Goal: Task Accomplishment & Management: Manage account settings

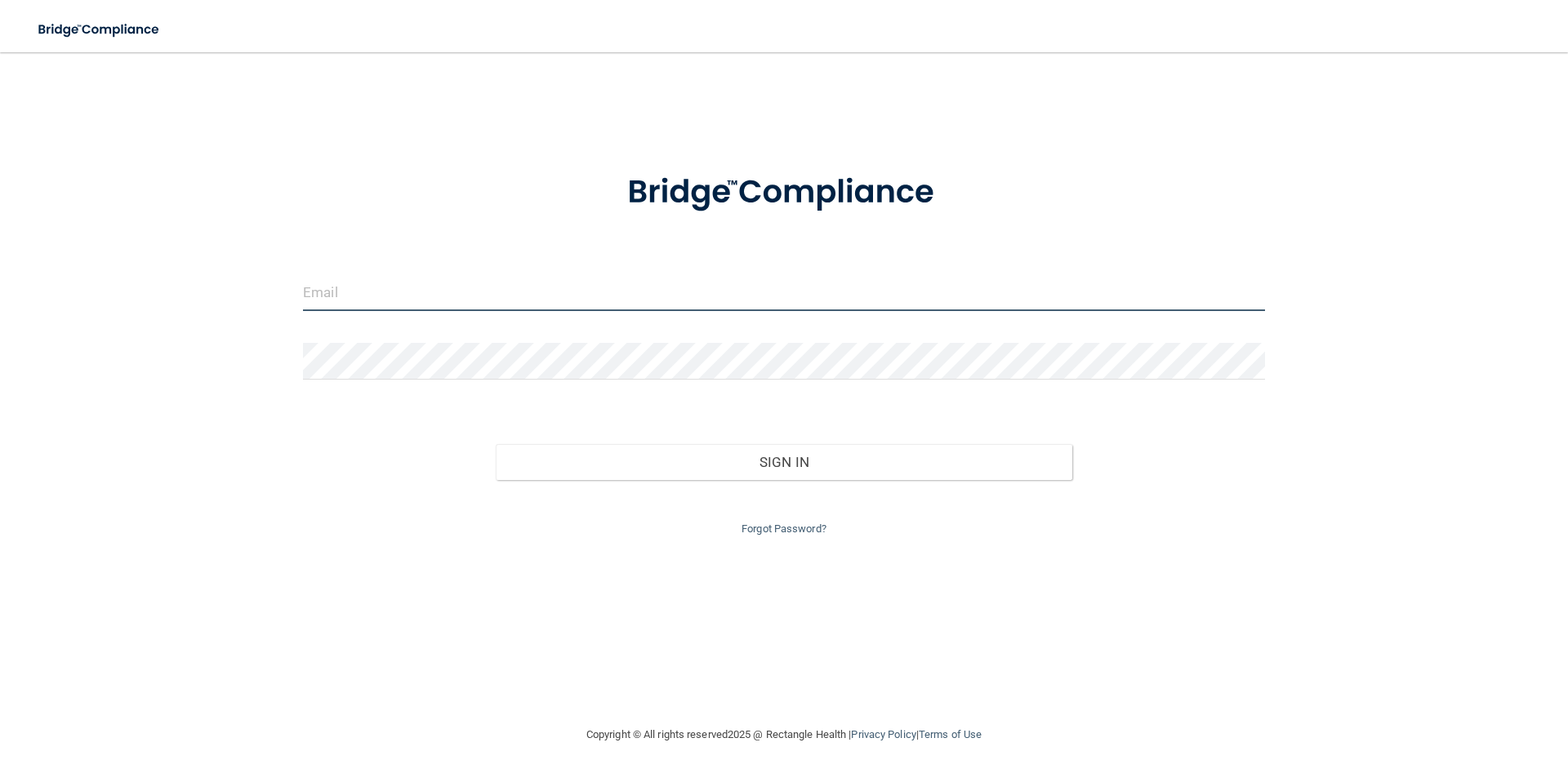
click at [360, 297] on input "email" at bounding box center [783, 293] width 962 height 37
type input "[EMAIL_ADDRESS][DOMAIN_NAME]"
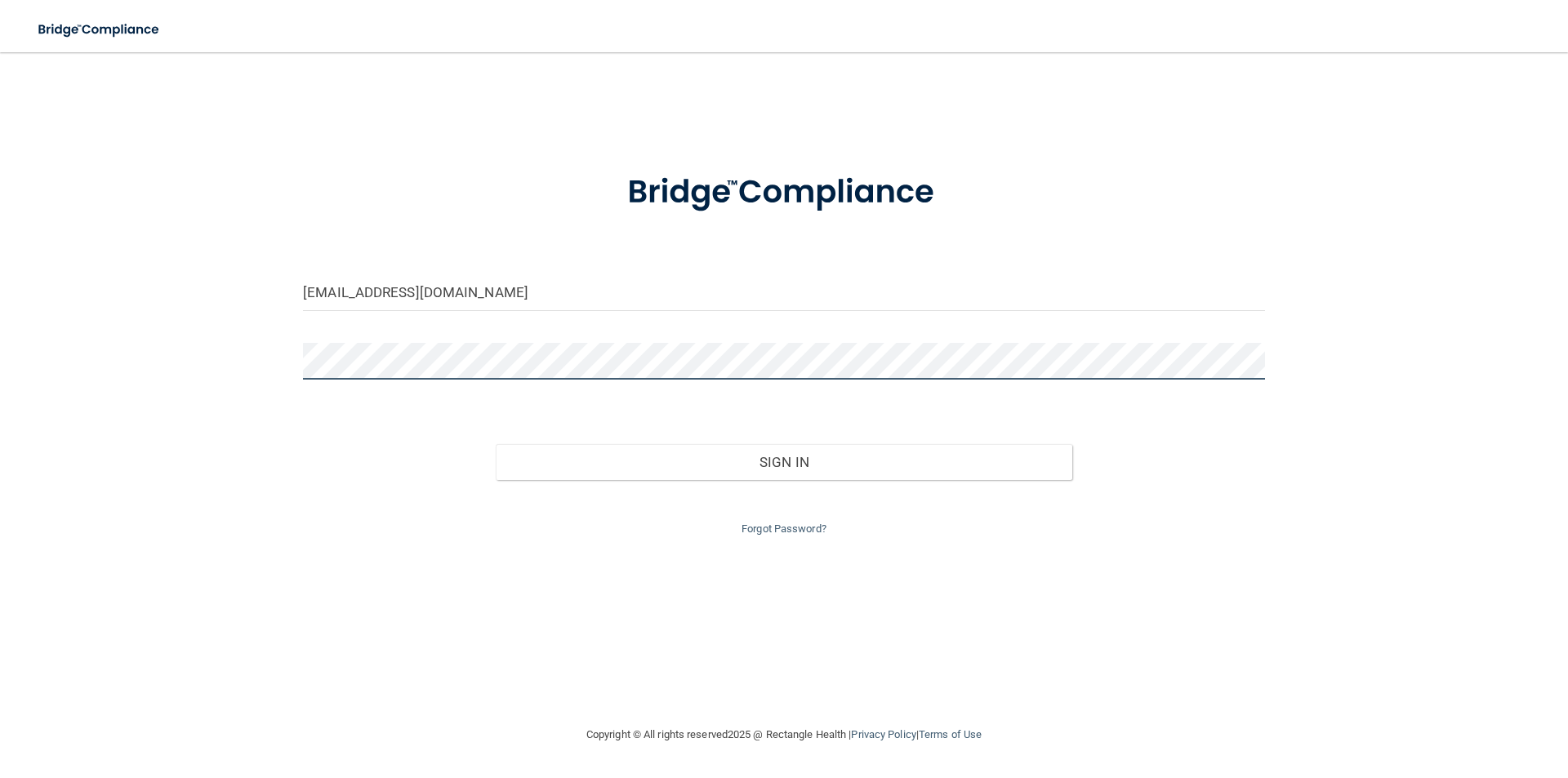
click at [496, 444] on button "Sign In" at bounding box center [785, 462] width 578 height 36
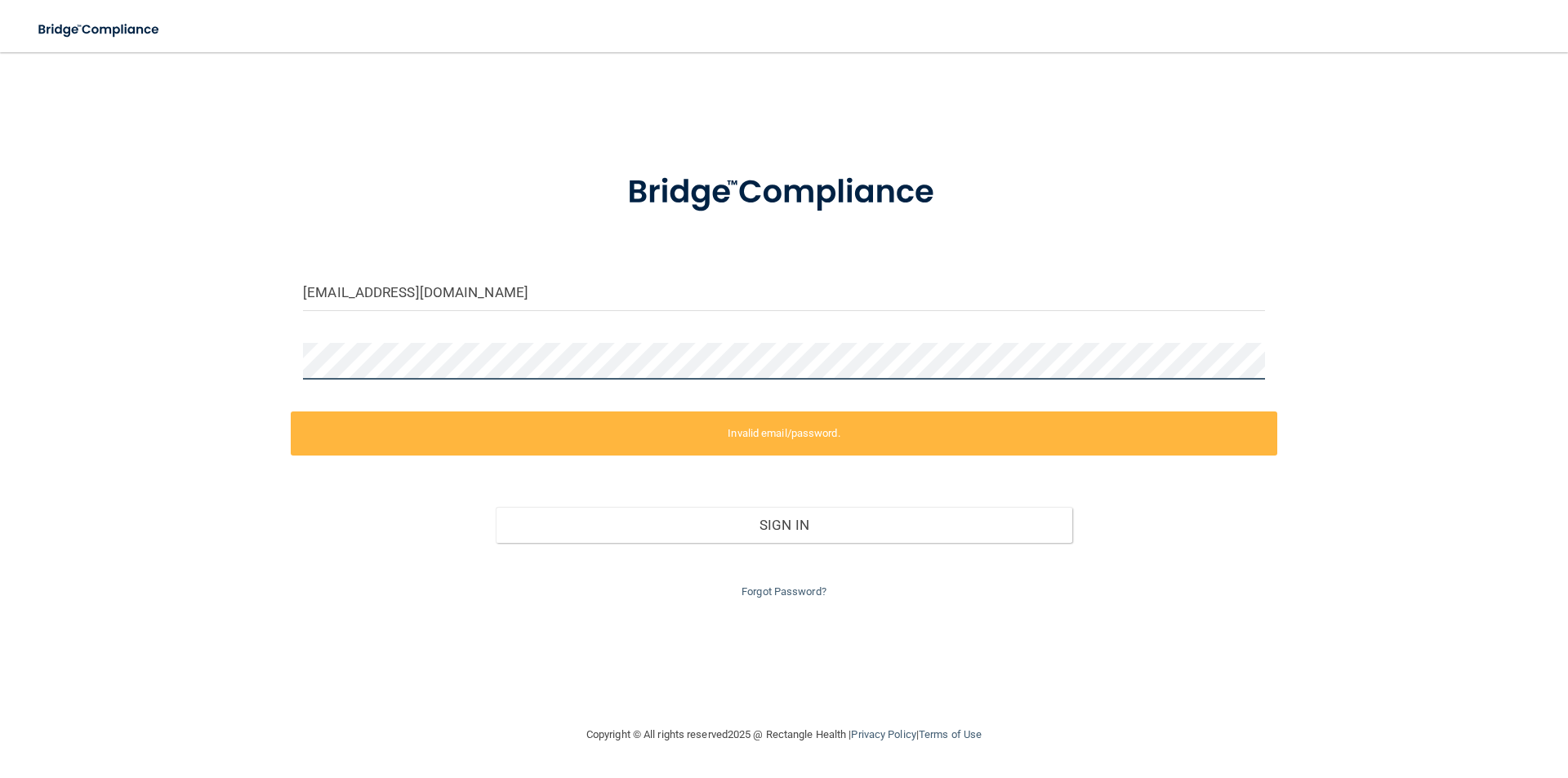
click at [298, 382] on div at bounding box center [783, 368] width 986 height 49
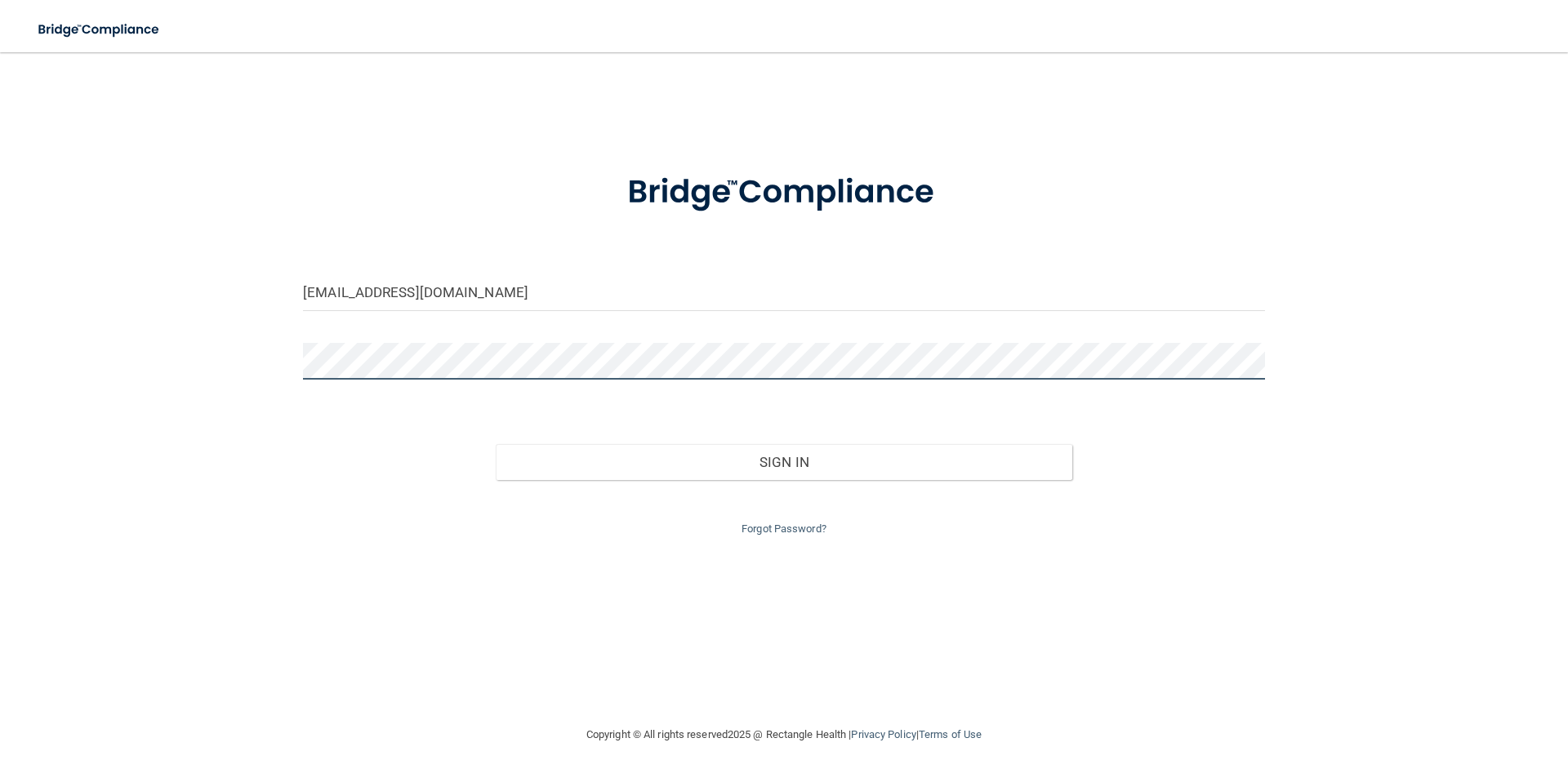
click at [496, 444] on button "Sign In" at bounding box center [785, 462] width 578 height 36
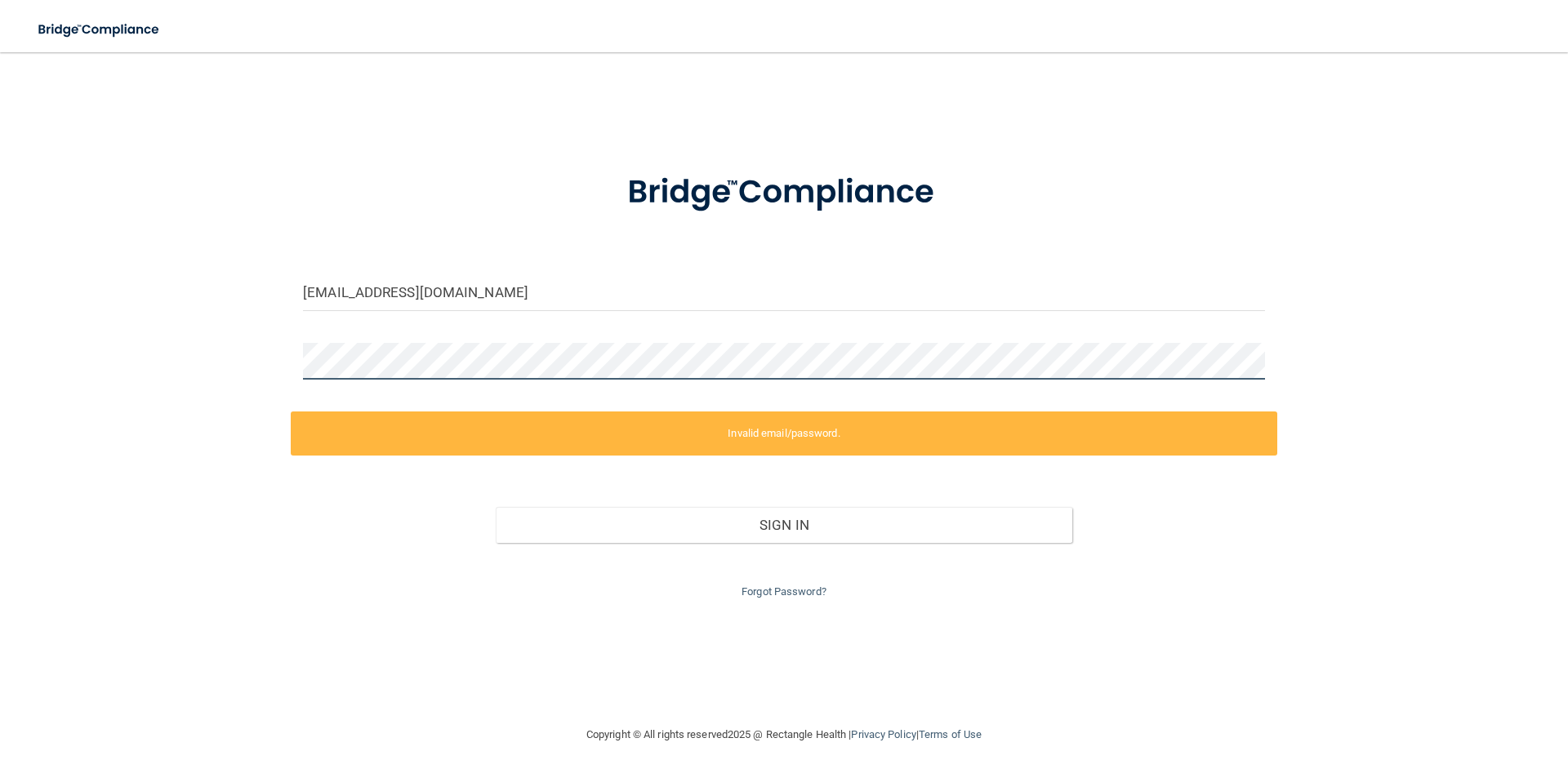
click at [288, 383] on div "carrelfamilychiropractic@gmail.com Invalid email/password. You don't have permi…" at bounding box center [784, 388] width 1503 height 640
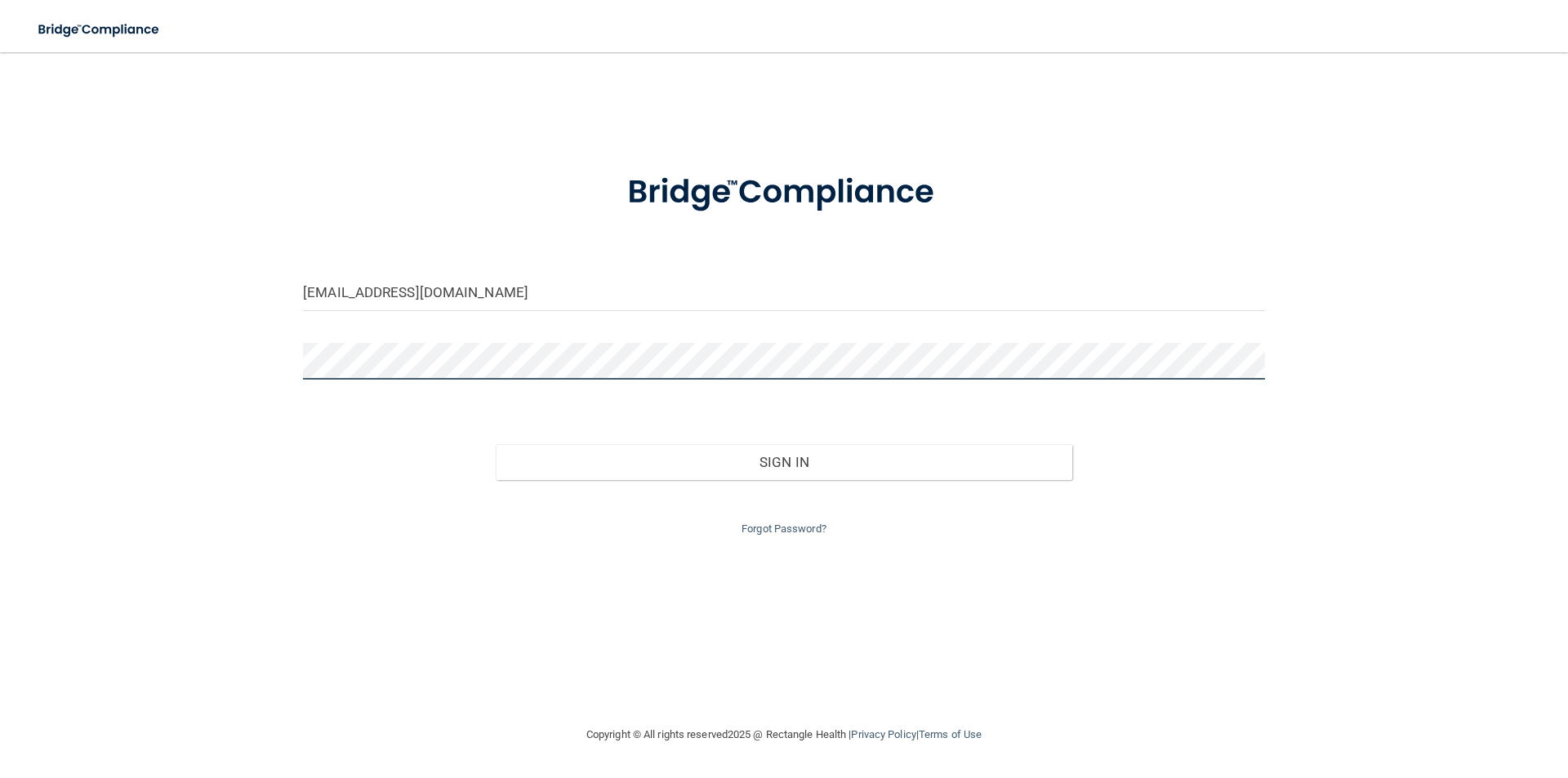
click at [496, 444] on button "Sign In" at bounding box center [785, 462] width 578 height 36
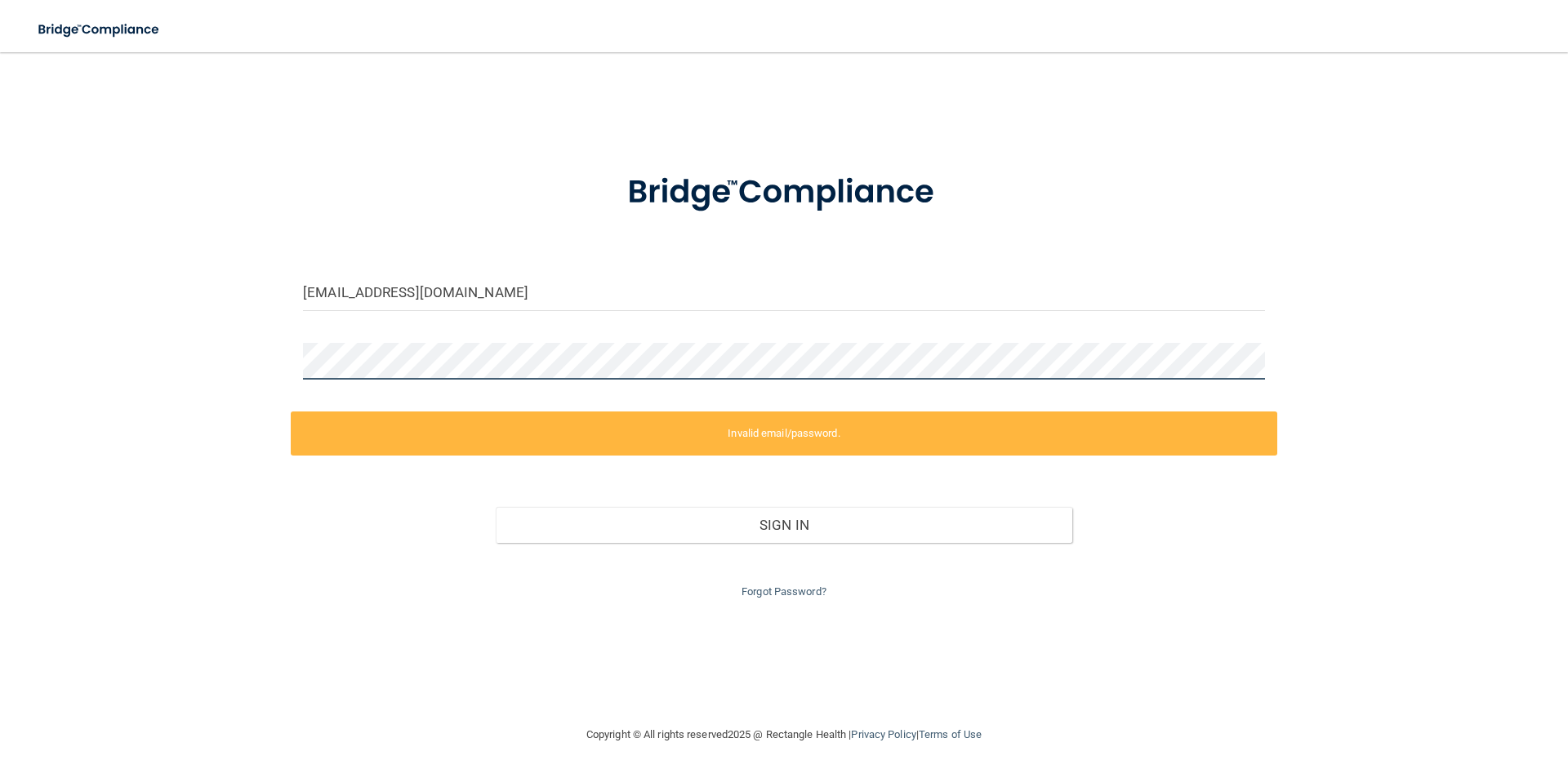
click at [302, 381] on div at bounding box center [783, 368] width 986 height 49
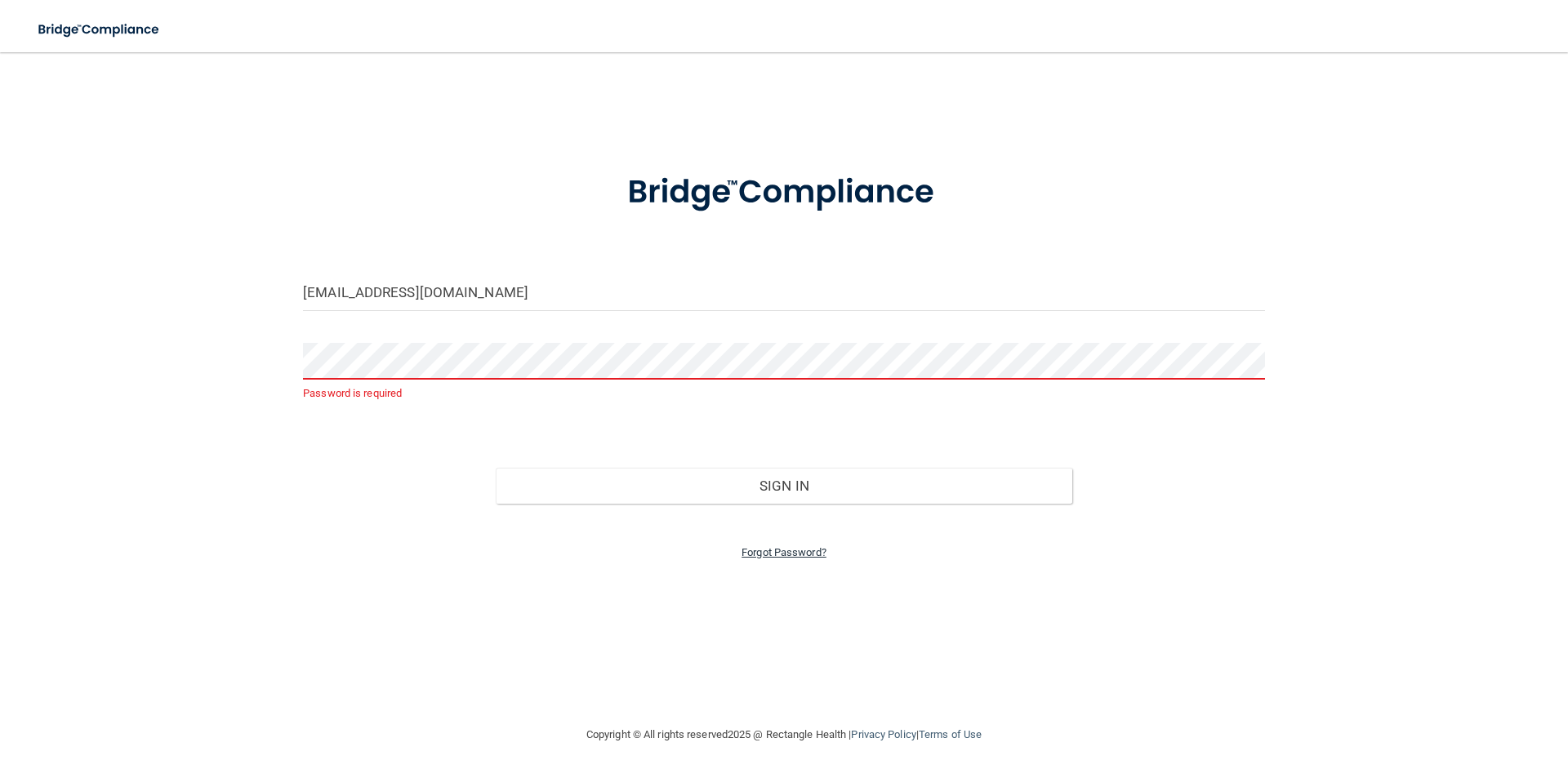
click at [802, 551] on link "Forgot Password?" at bounding box center [783, 552] width 85 height 12
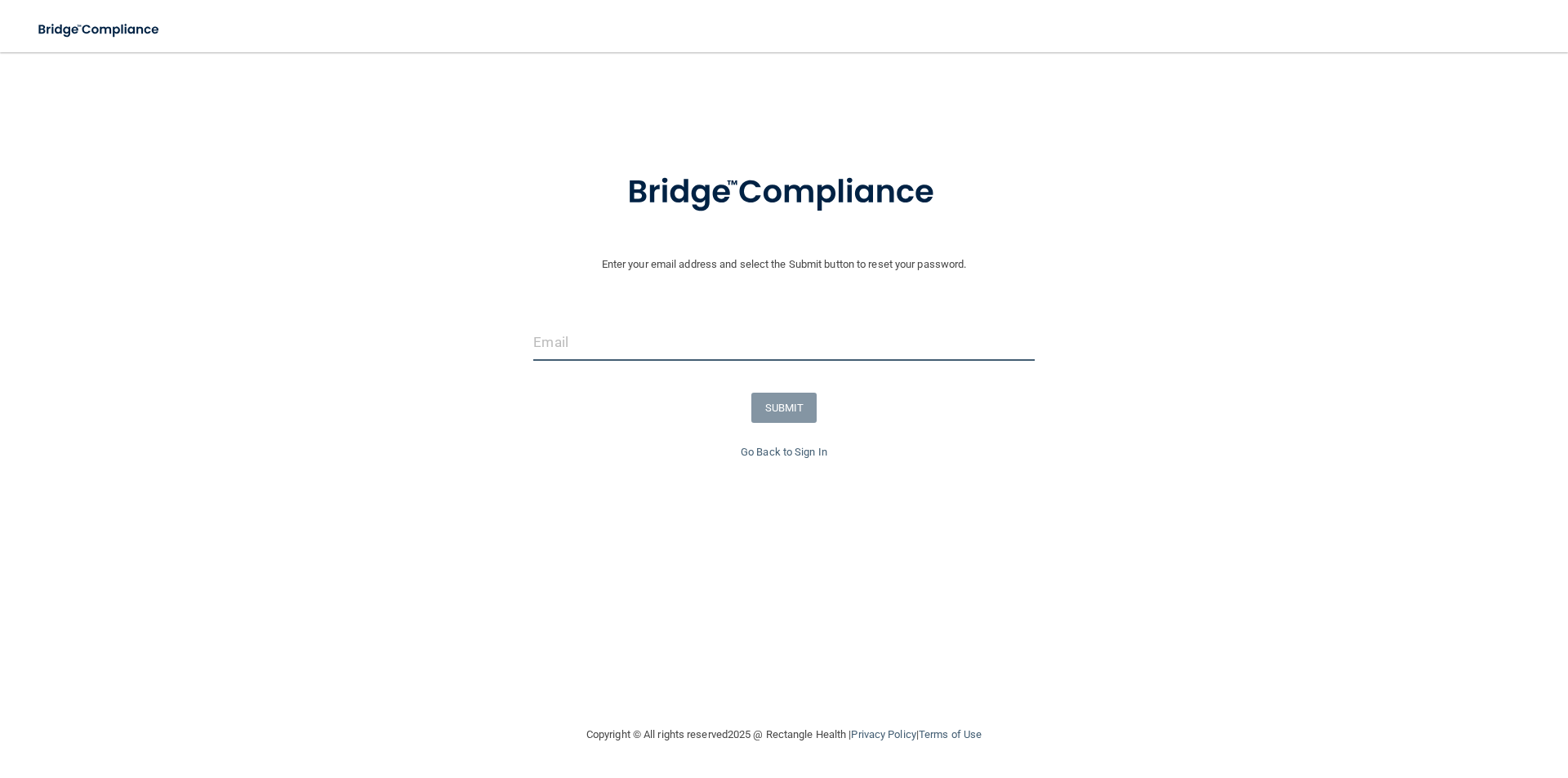
click at [559, 346] on input "email" at bounding box center [783, 342] width 501 height 37
type input "[EMAIL_ADDRESS][DOMAIN_NAME]"
click at [787, 418] on button "SUBMIT" at bounding box center [784, 407] width 66 height 30
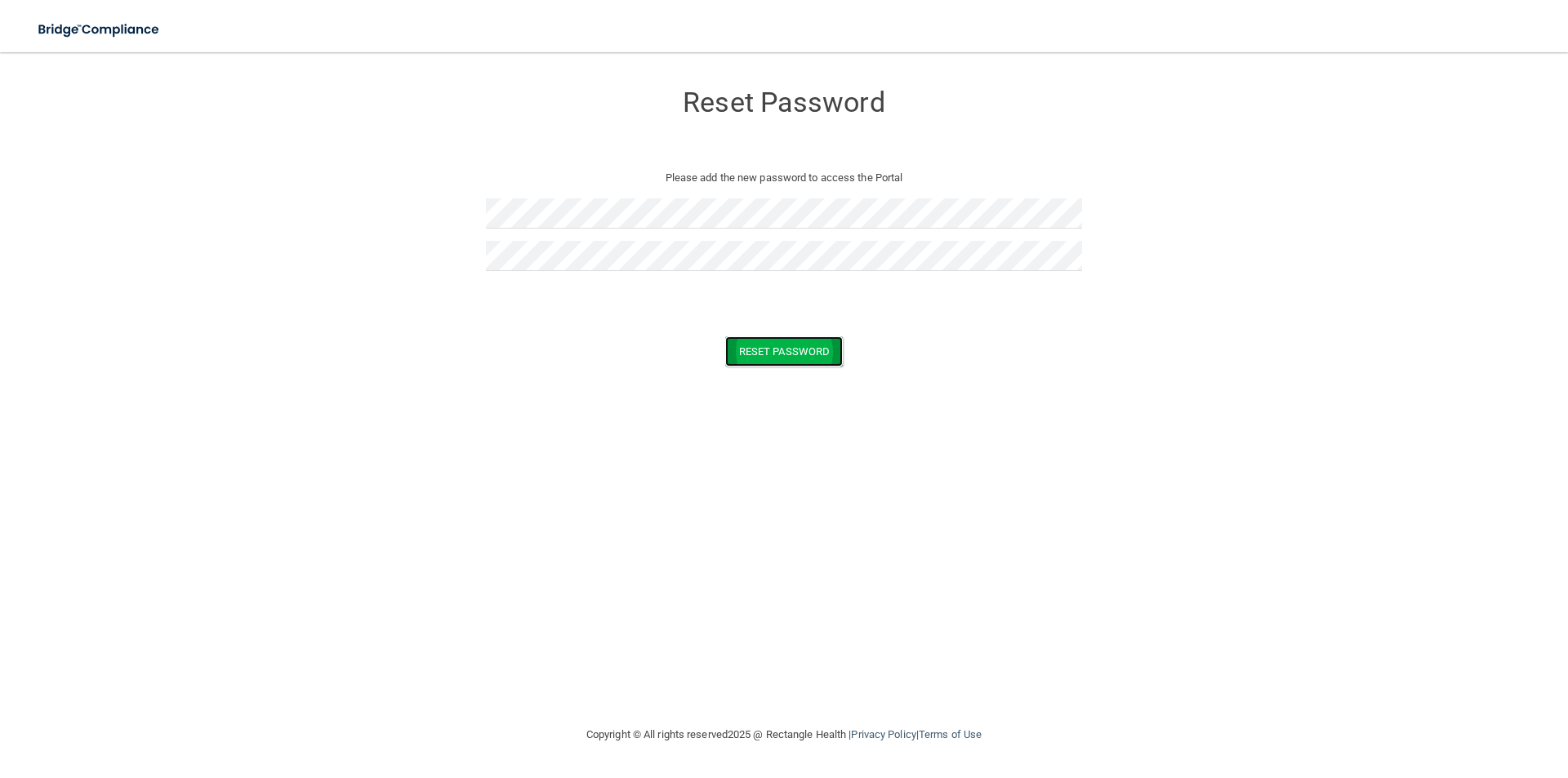
click at [783, 362] on button "Reset Password" at bounding box center [784, 351] width 118 height 30
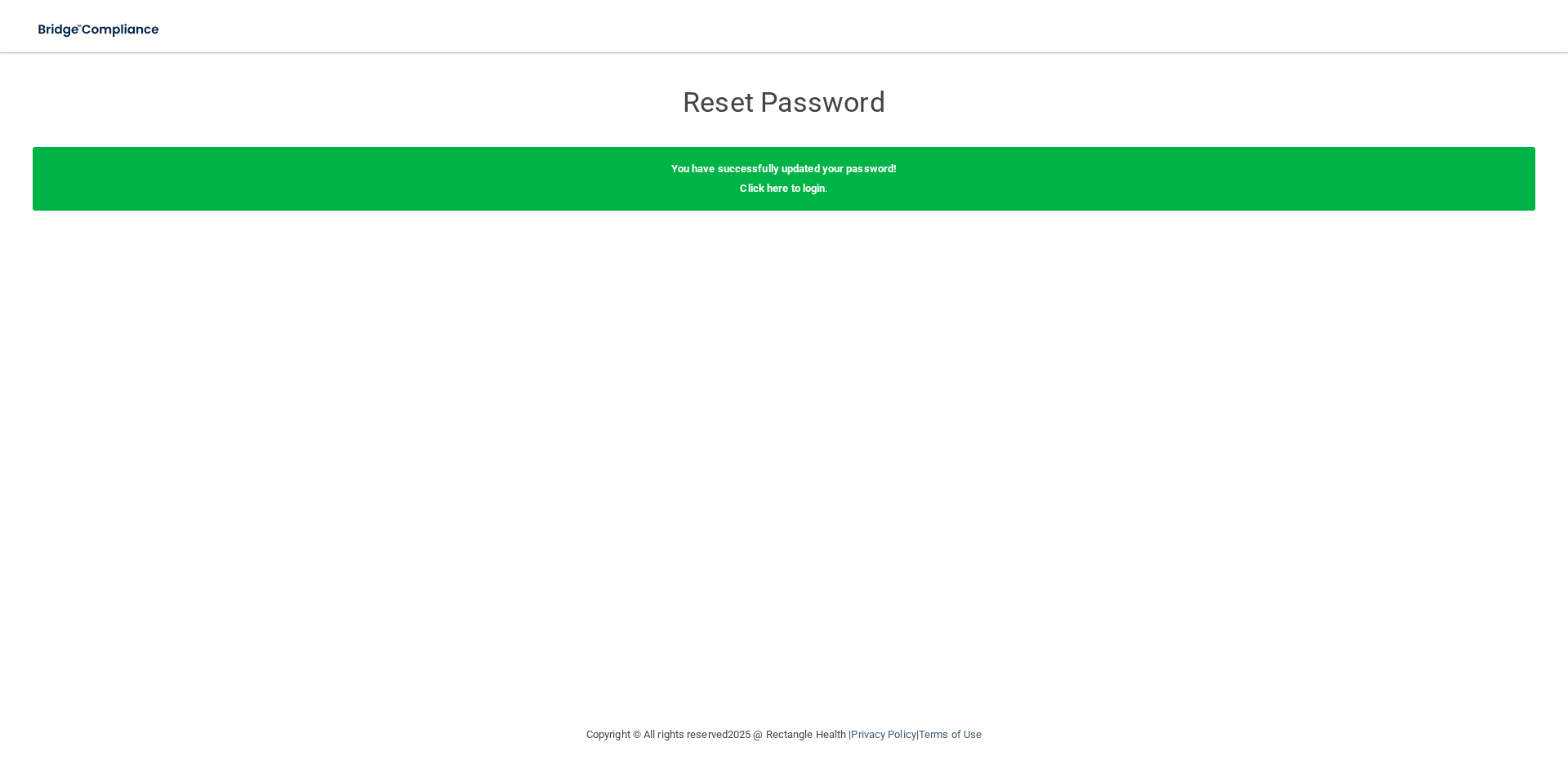
click at [1463, 90] on form "Reset Password Reset Password You have successfully updated your password! Clic…" at bounding box center [784, 149] width 1503 height 161
click at [789, 188] on link "Click here to login" at bounding box center [782, 188] width 85 height 12
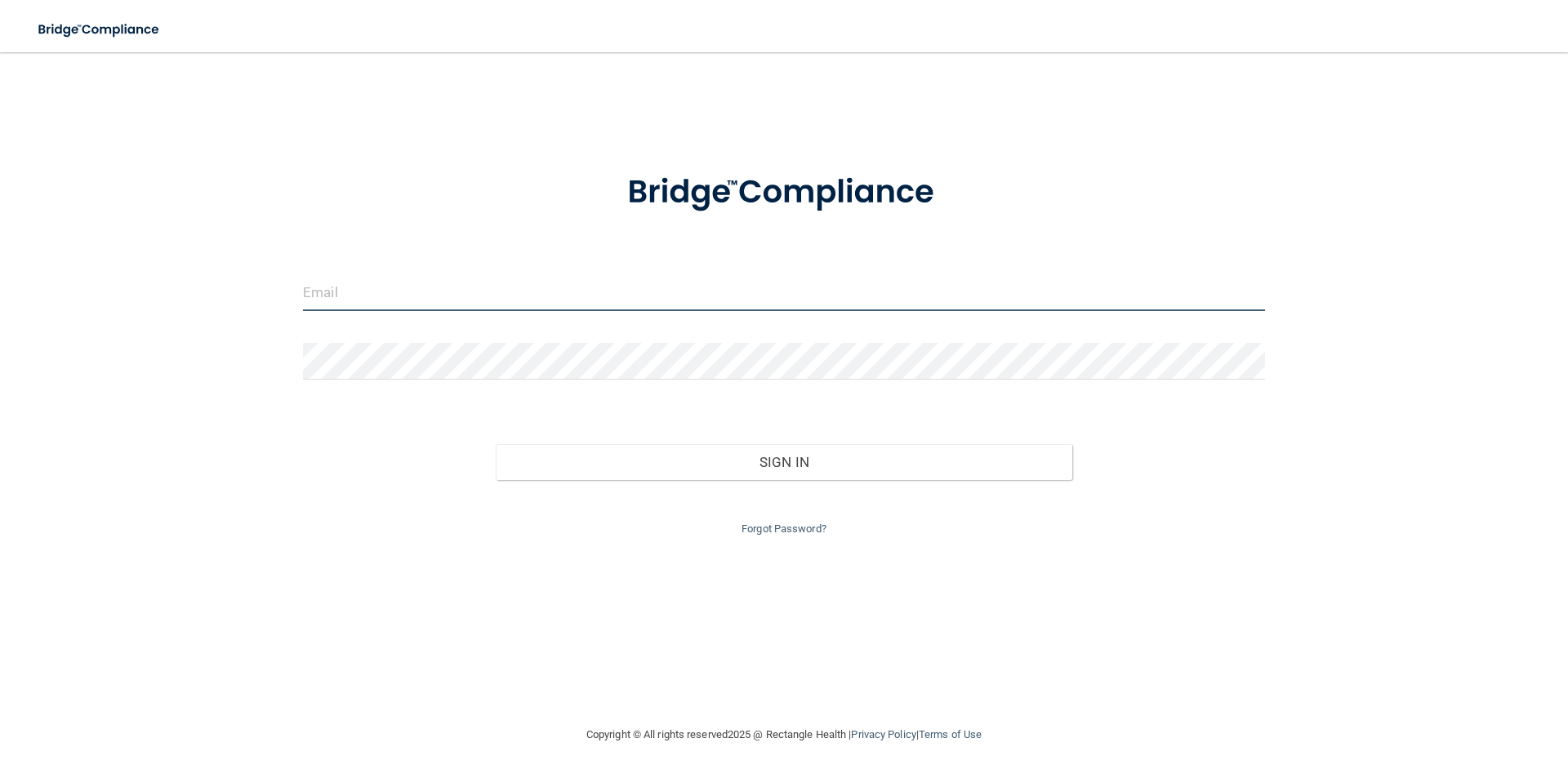
type input "[EMAIL_ADDRESS][DOMAIN_NAME]"
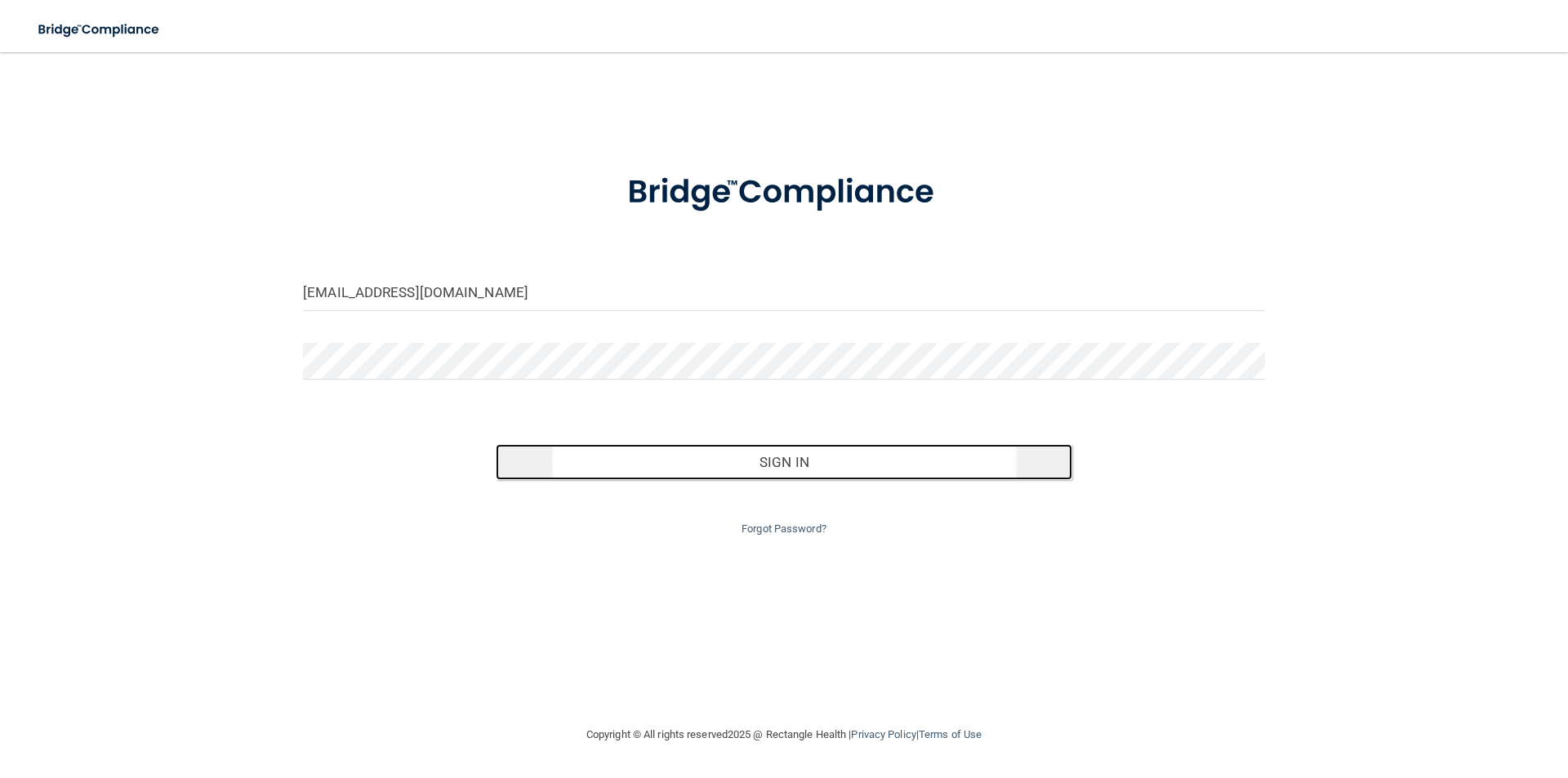
click at [782, 474] on button "Sign In" at bounding box center [785, 462] width 578 height 36
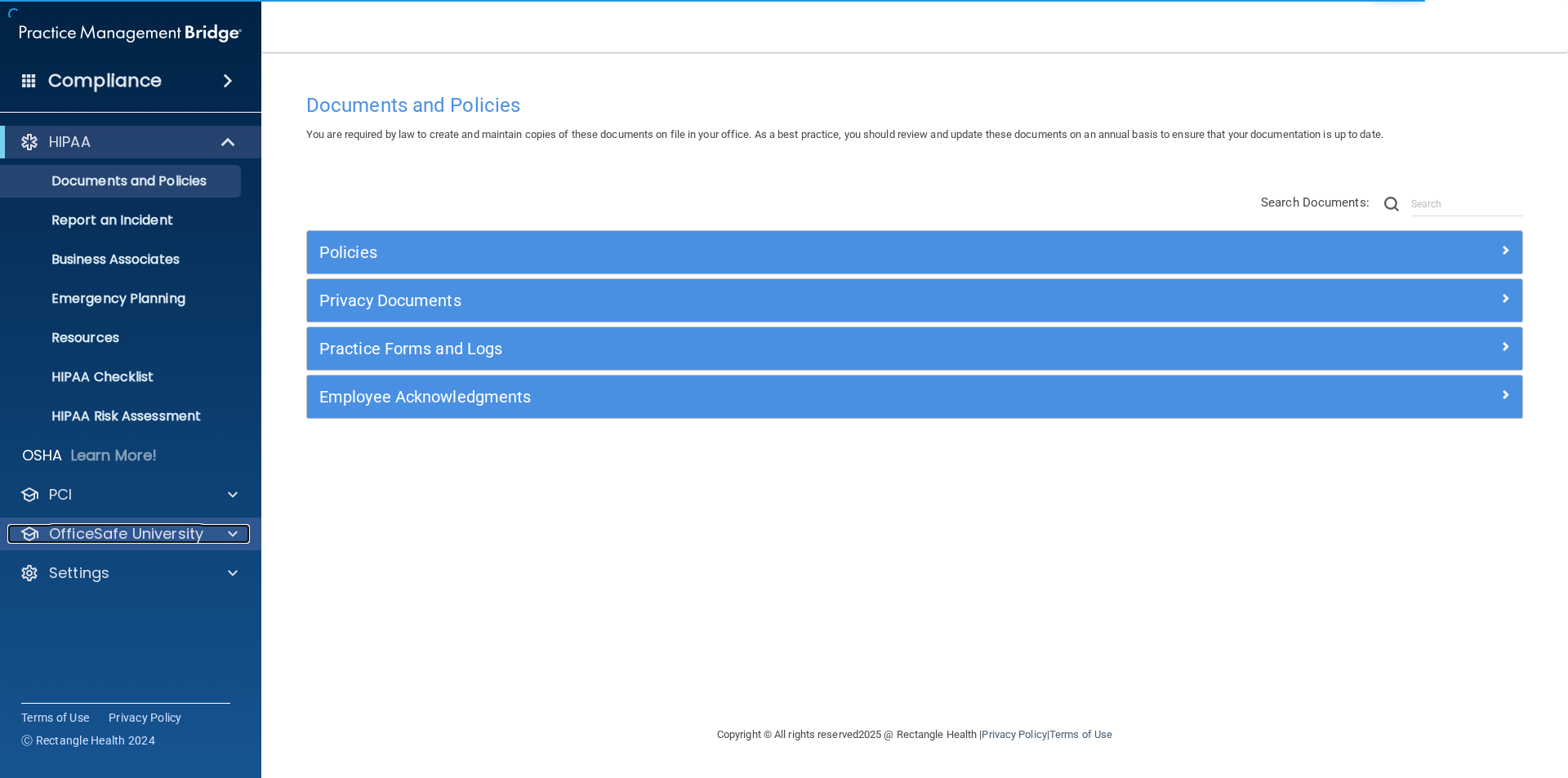
click at [210, 540] on div at bounding box center [230, 534] width 41 height 20
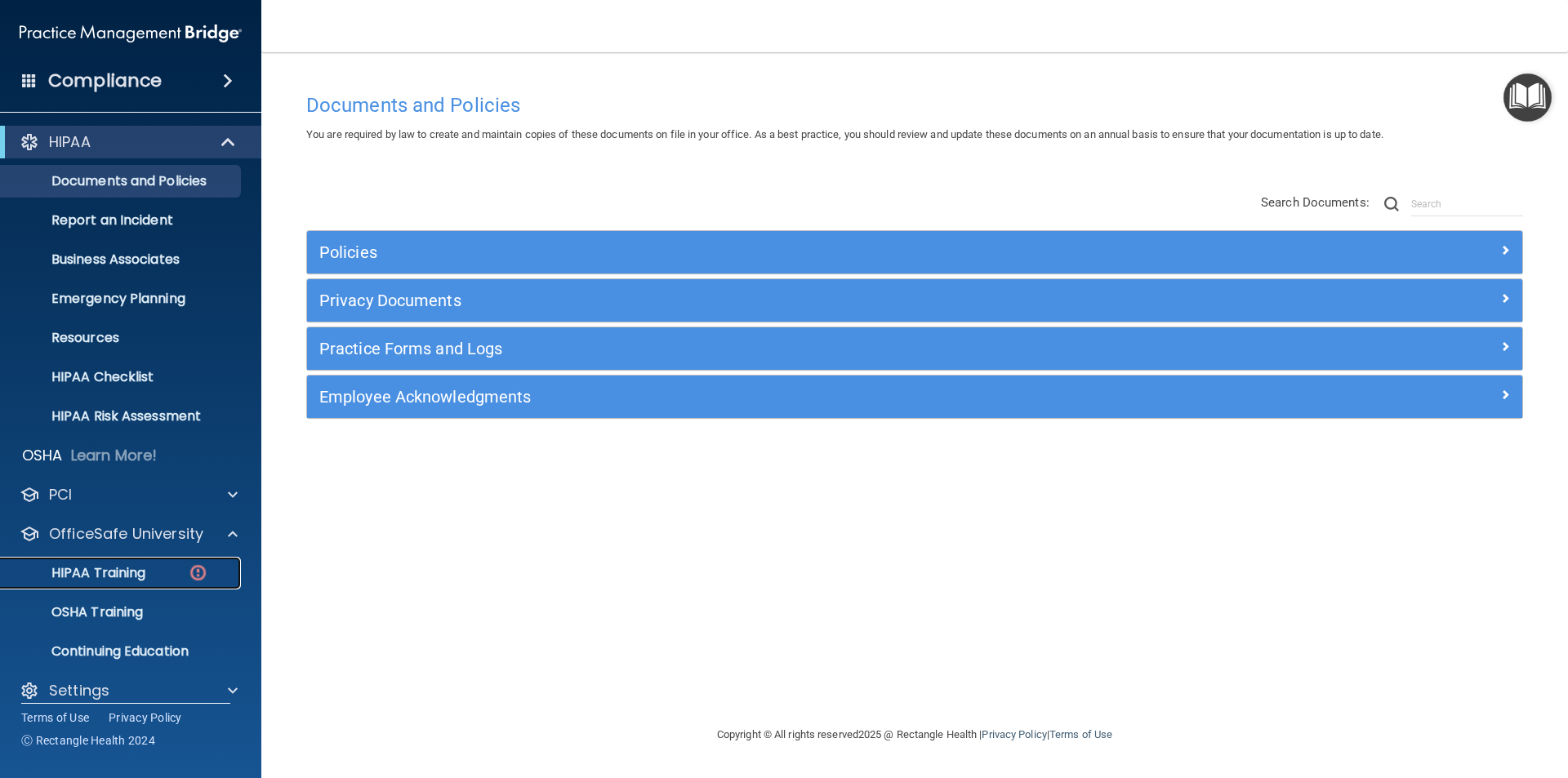
click at [111, 567] on p "HIPAA Training" at bounding box center [78, 573] width 135 height 16
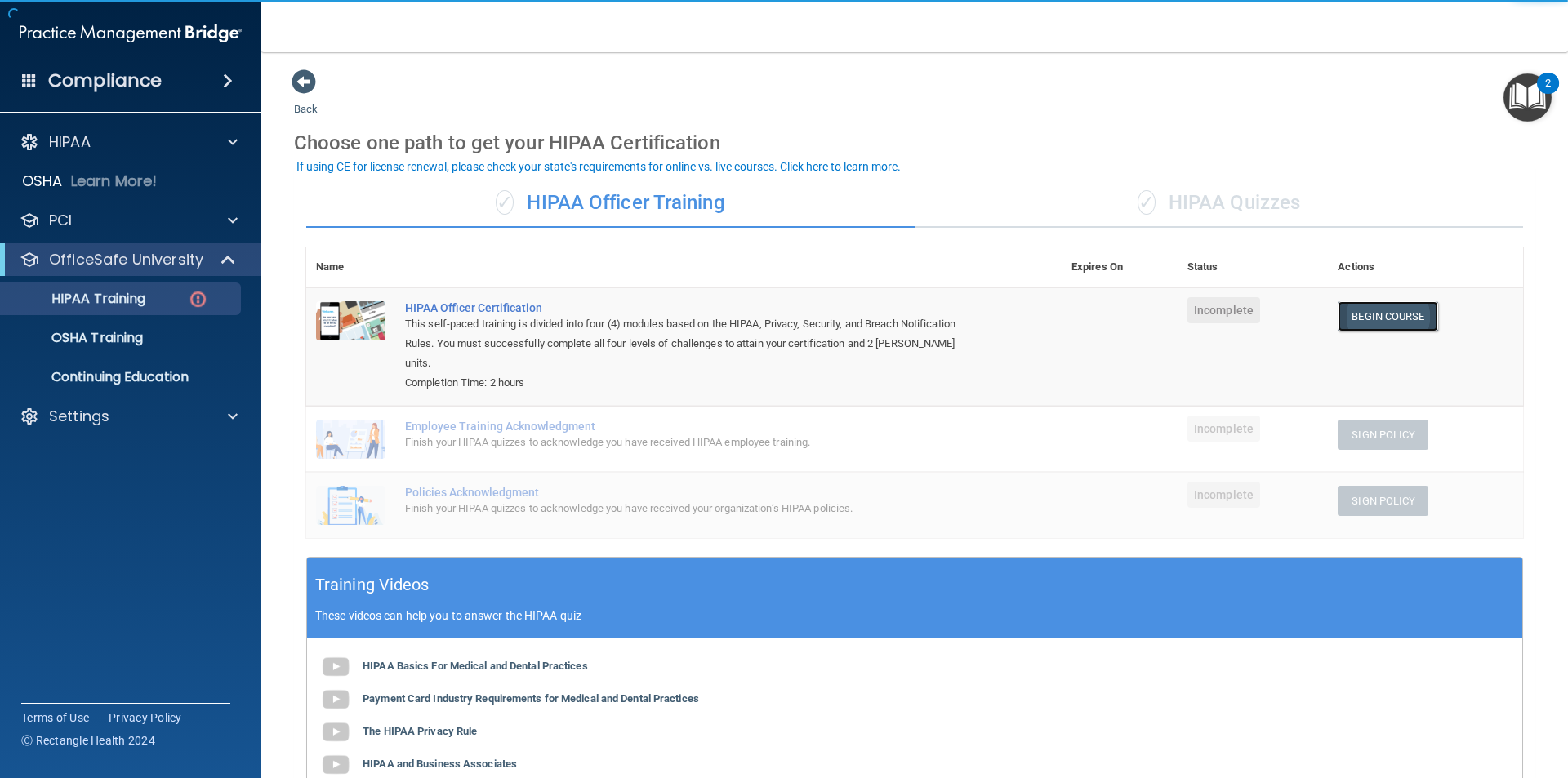
click at [1358, 315] on link "Begin Course" at bounding box center [1387, 316] width 100 height 30
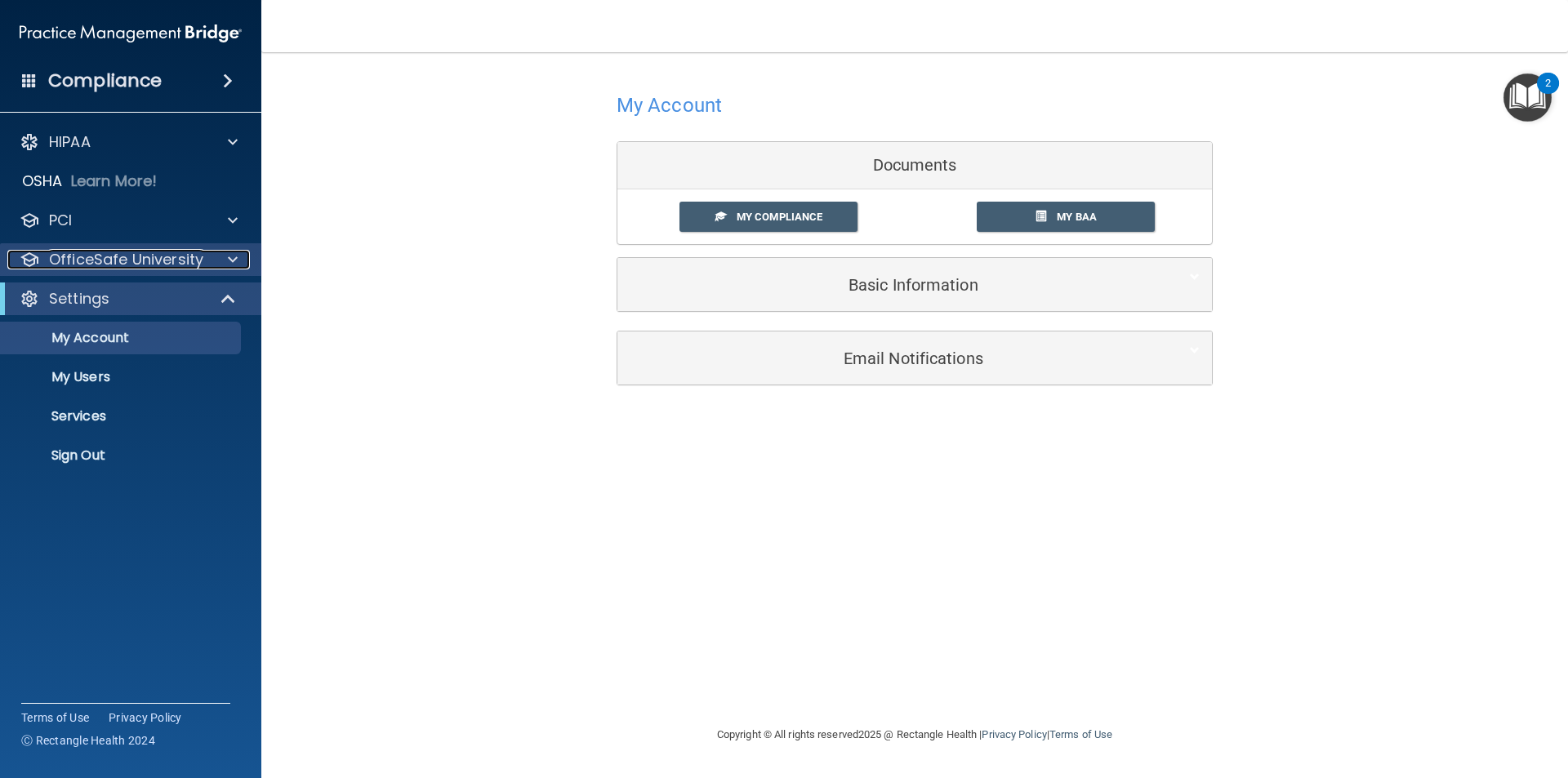
click at [239, 254] on div at bounding box center [230, 260] width 41 height 20
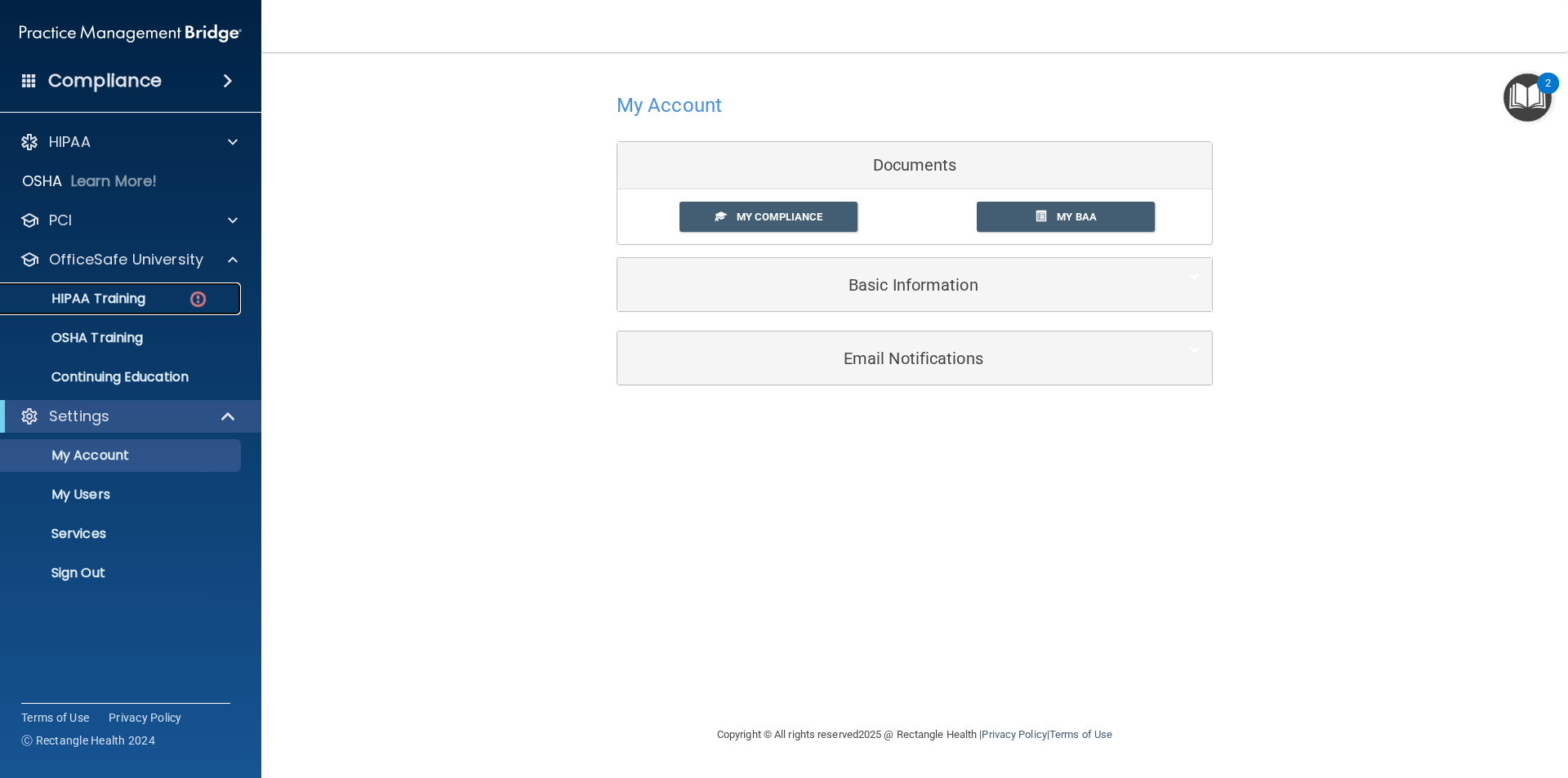
click at [121, 292] on p "HIPAA Training" at bounding box center [78, 299] width 135 height 16
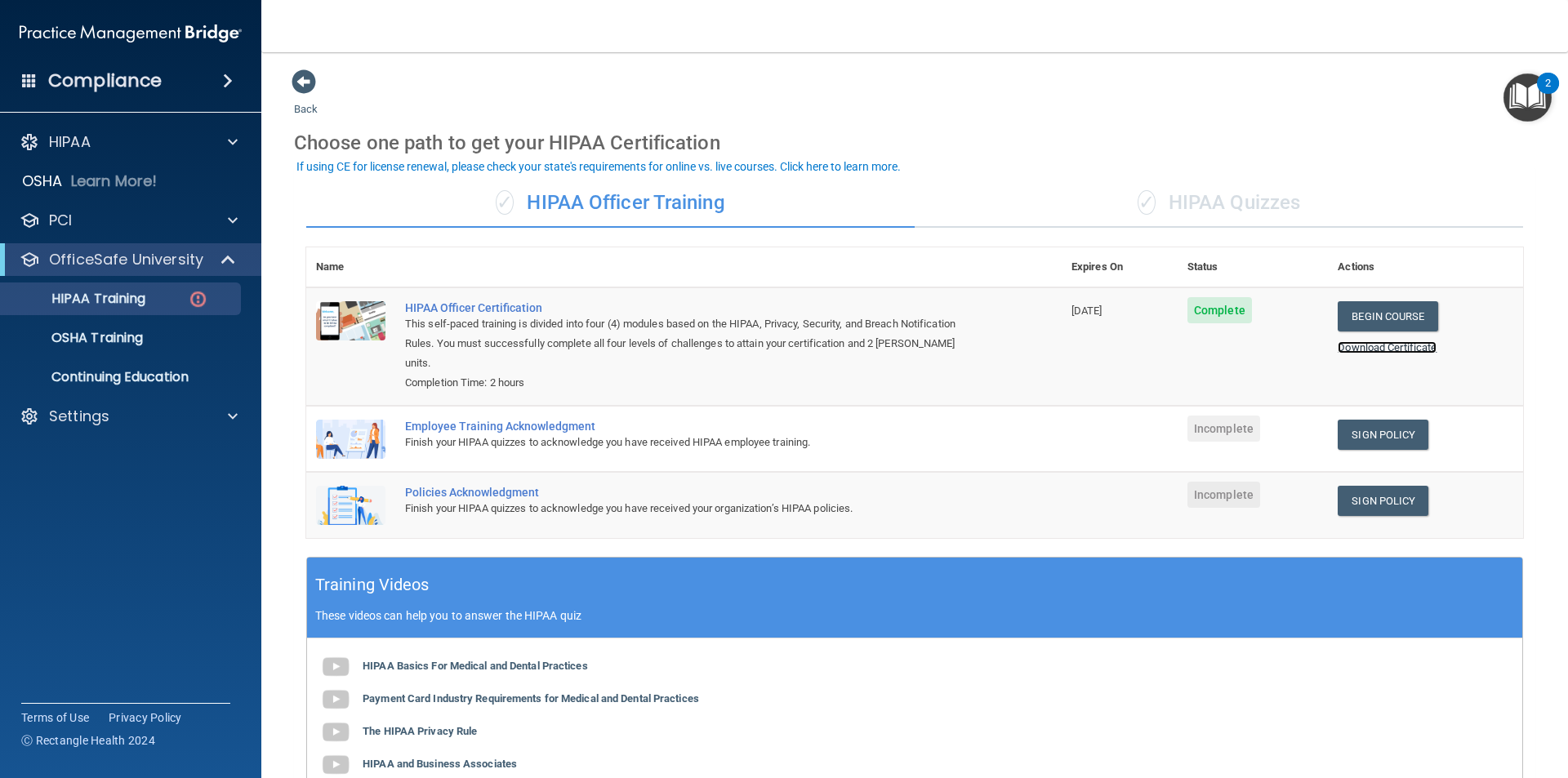
click at [1372, 351] on link "Download Certificate" at bounding box center [1387, 347] width 99 height 12
click at [234, 261] on span at bounding box center [230, 260] width 14 height 20
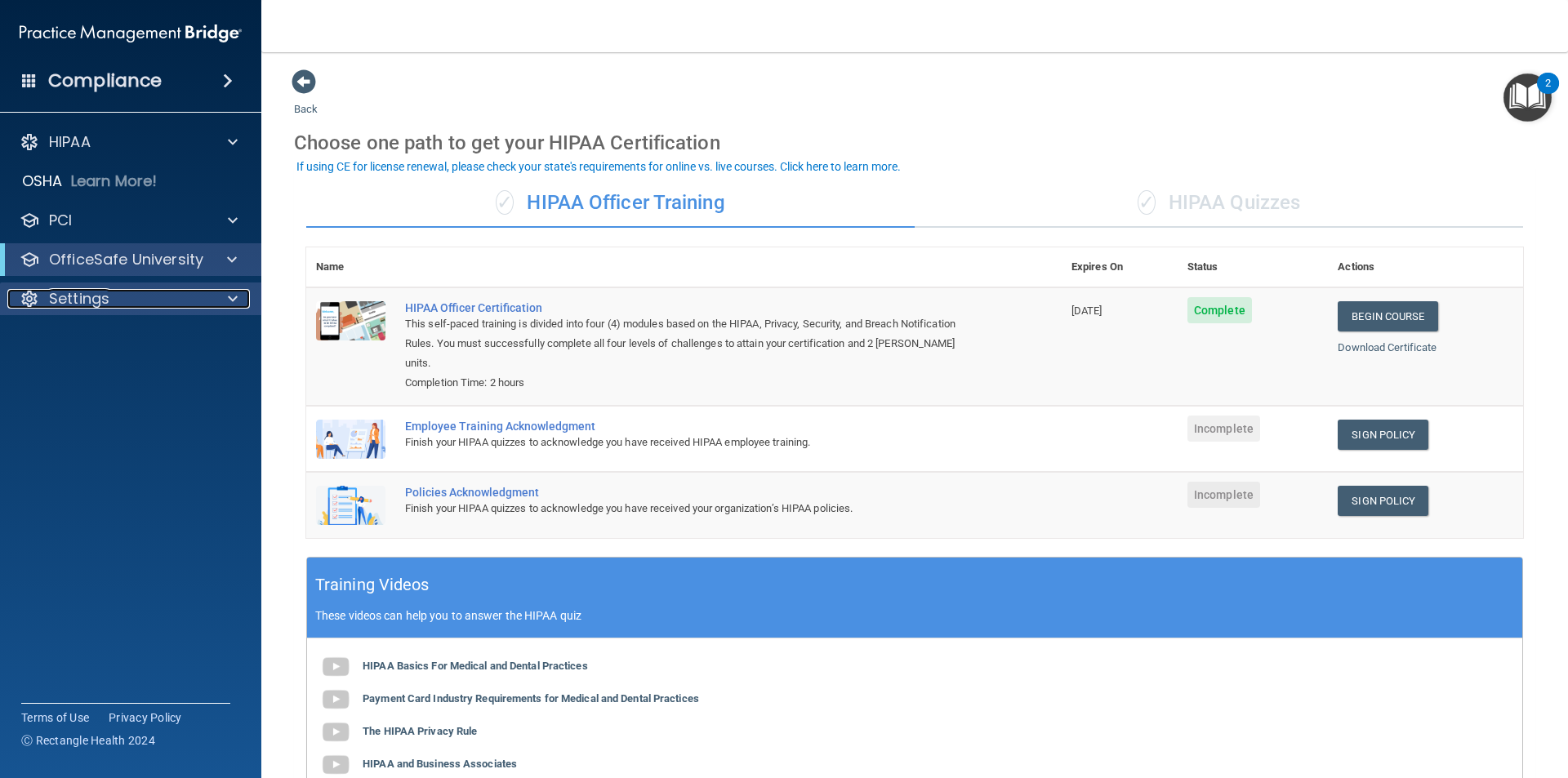
click at [234, 303] on span at bounding box center [233, 299] width 10 height 20
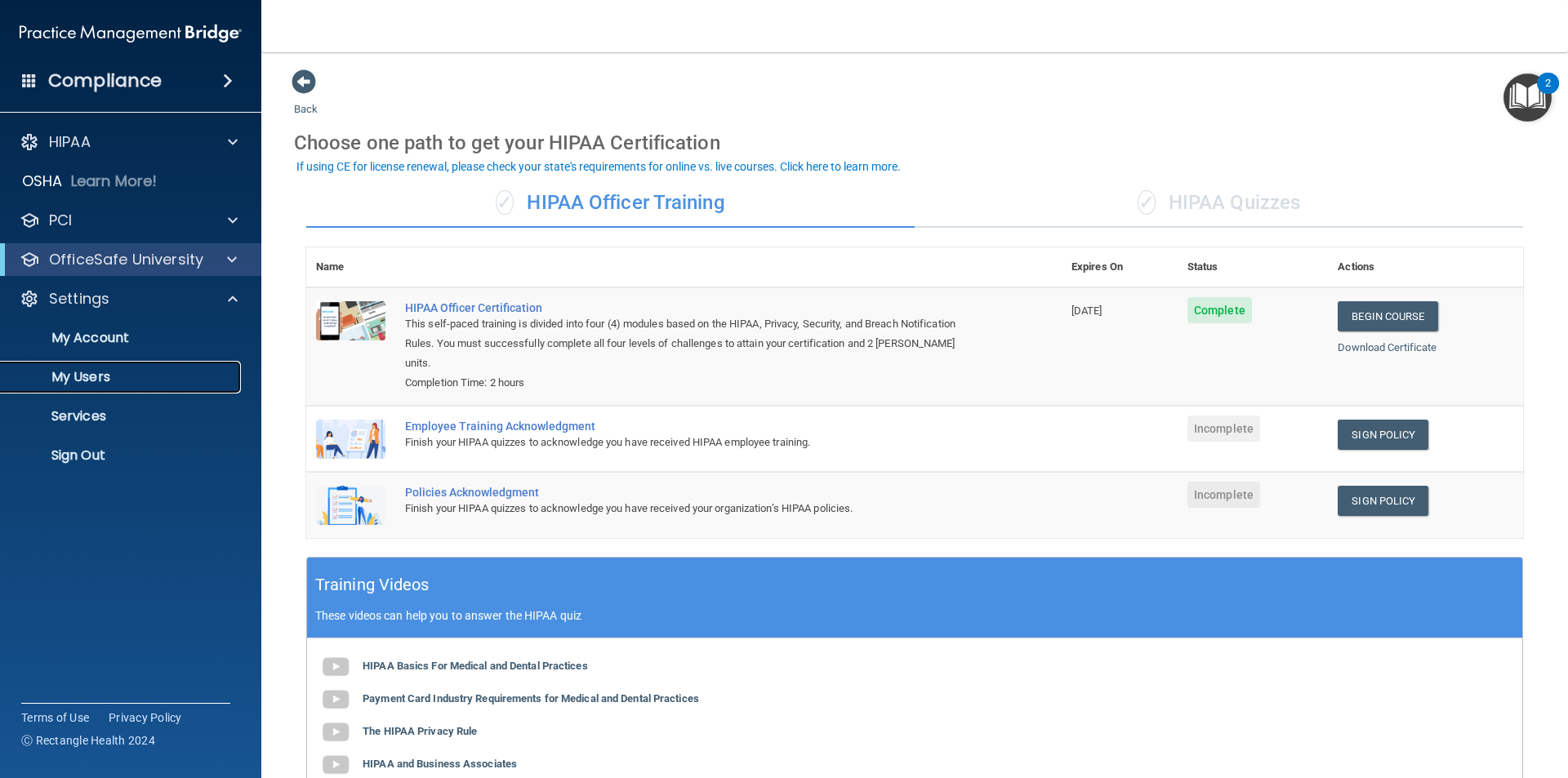
click at [88, 382] on p "My Users" at bounding box center [122, 377] width 223 height 16
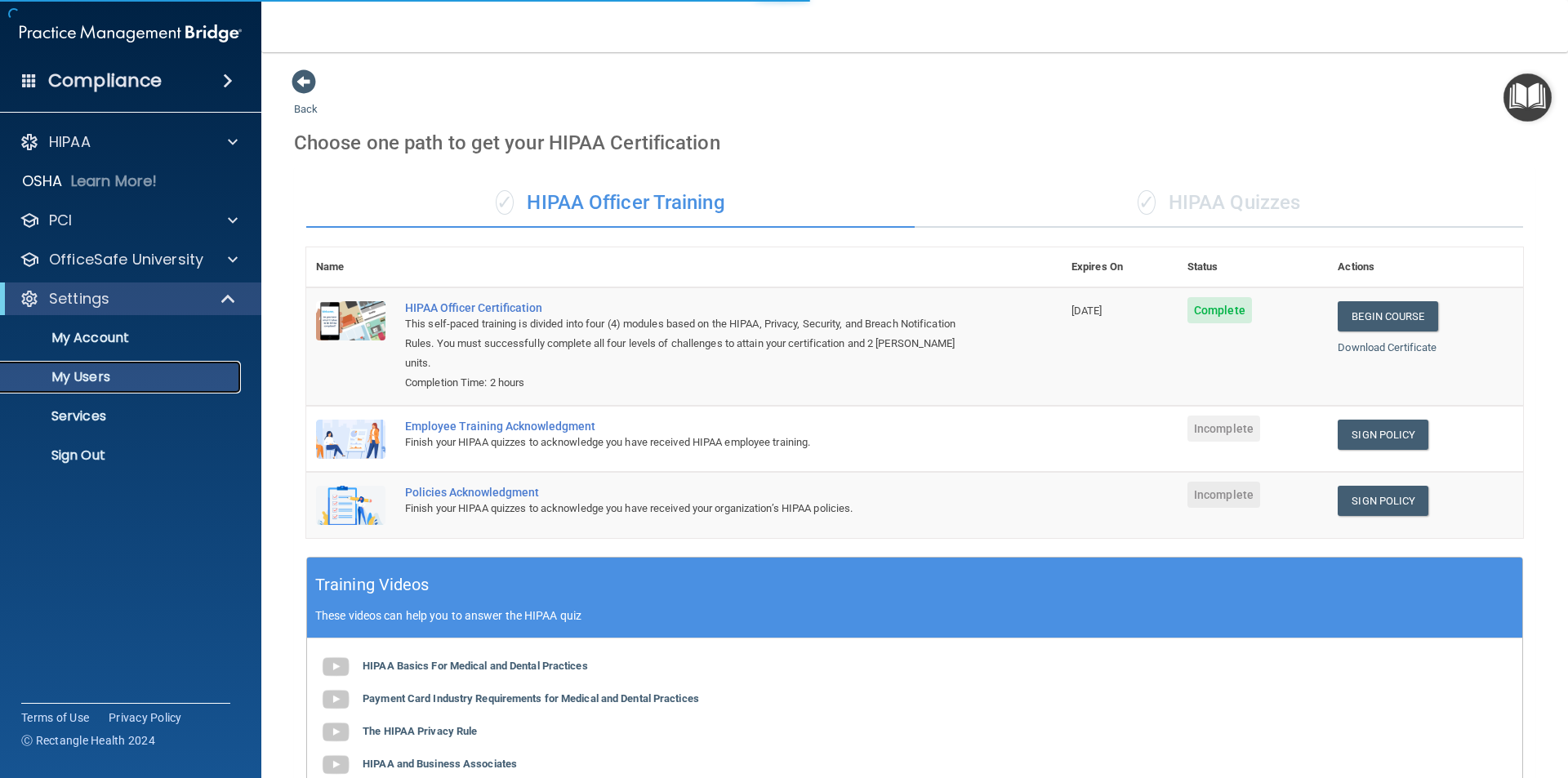
select select "20"
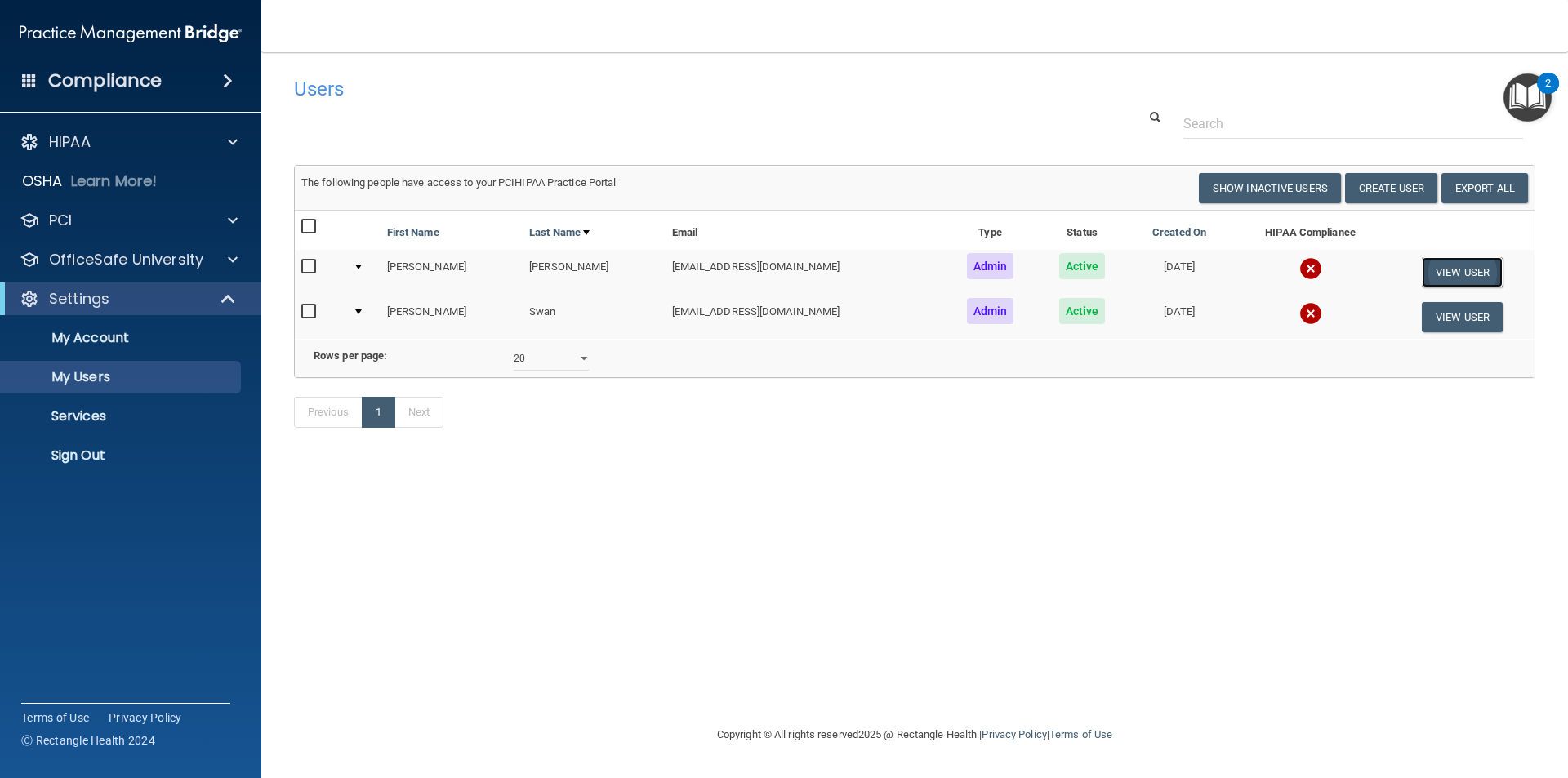
click at [1454, 265] on button "View User" at bounding box center [1462, 272] width 81 height 30
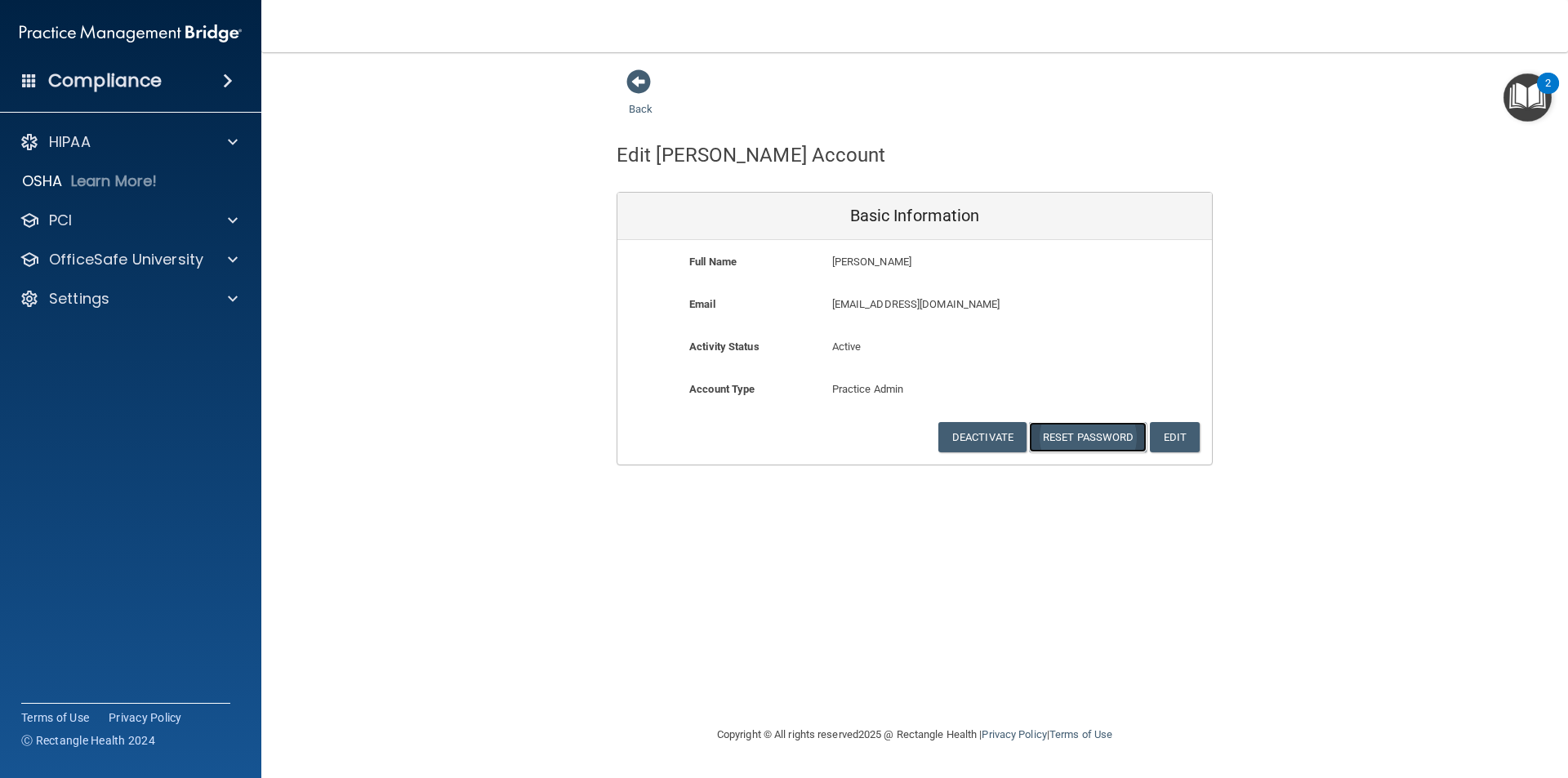
click at [1081, 425] on button "Reset Password" at bounding box center [1088, 437] width 118 height 30
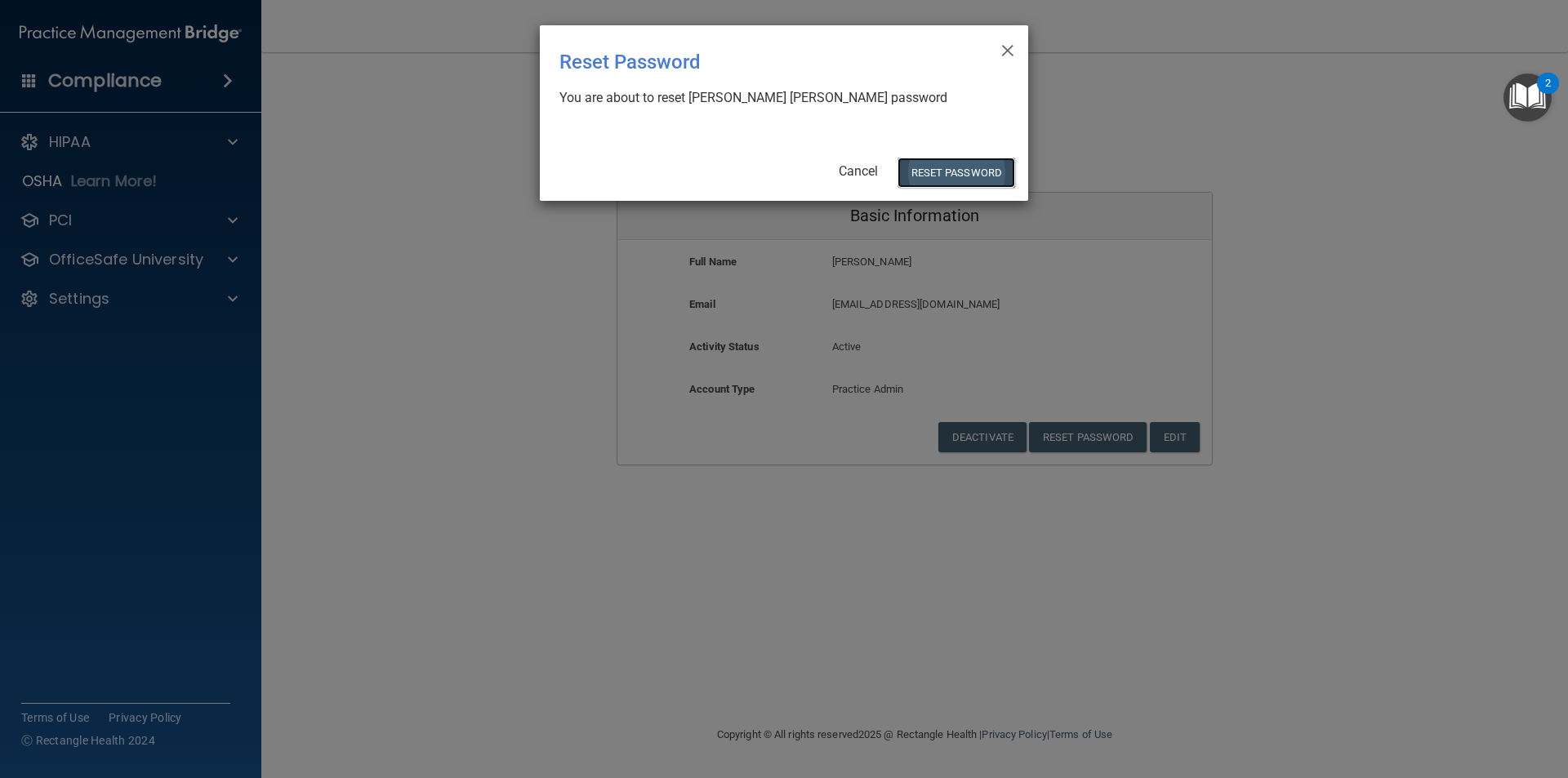
click at [949, 178] on button "Reset Password" at bounding box center [956, 173] width 118 height 30
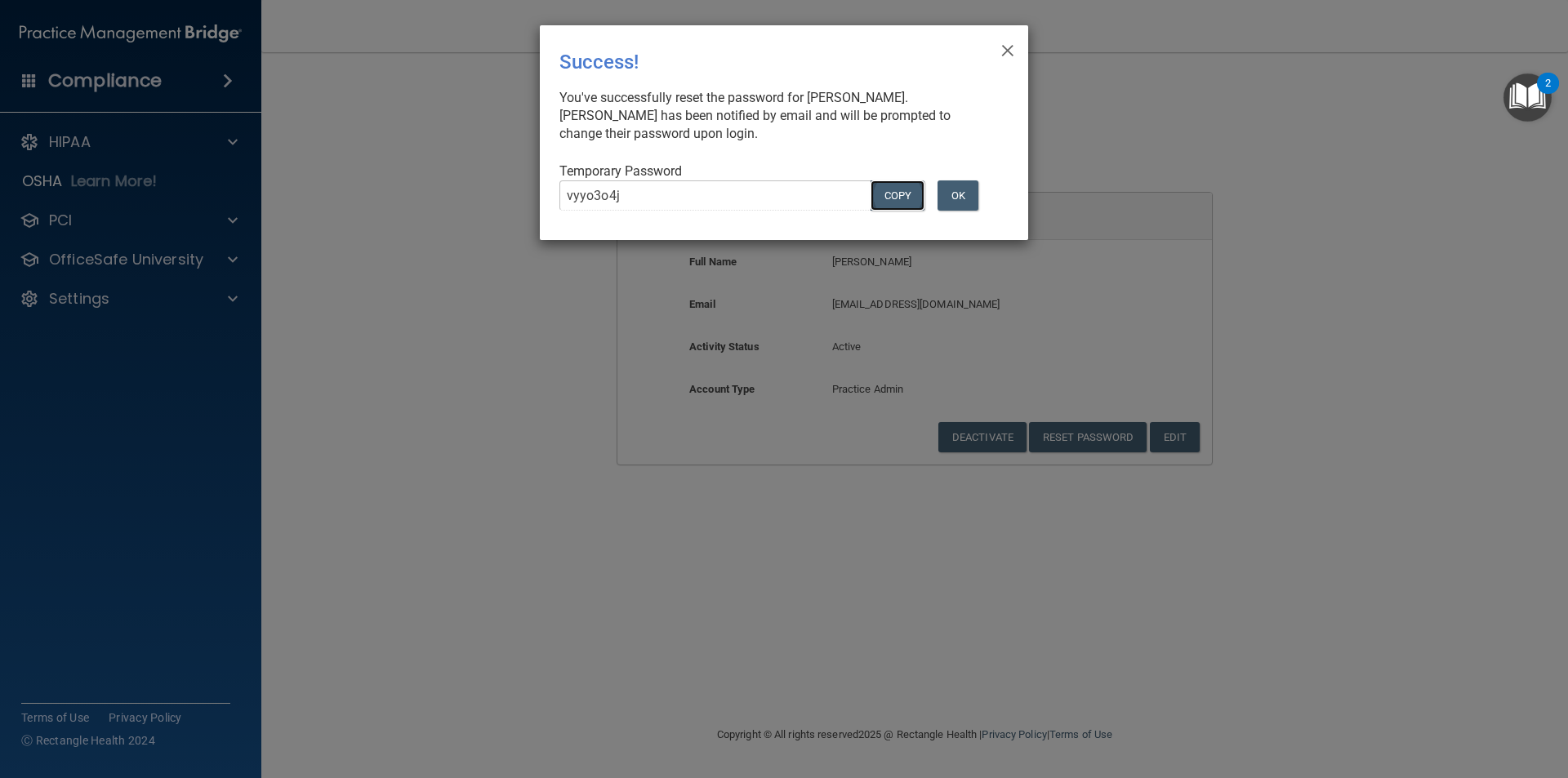
click at [897, 198] on button "COPY" at bounding box center [898, 195] width 54 height 30
click at [965, 198] on button "OK" at bounding box center [958, 195] width 41 height 30
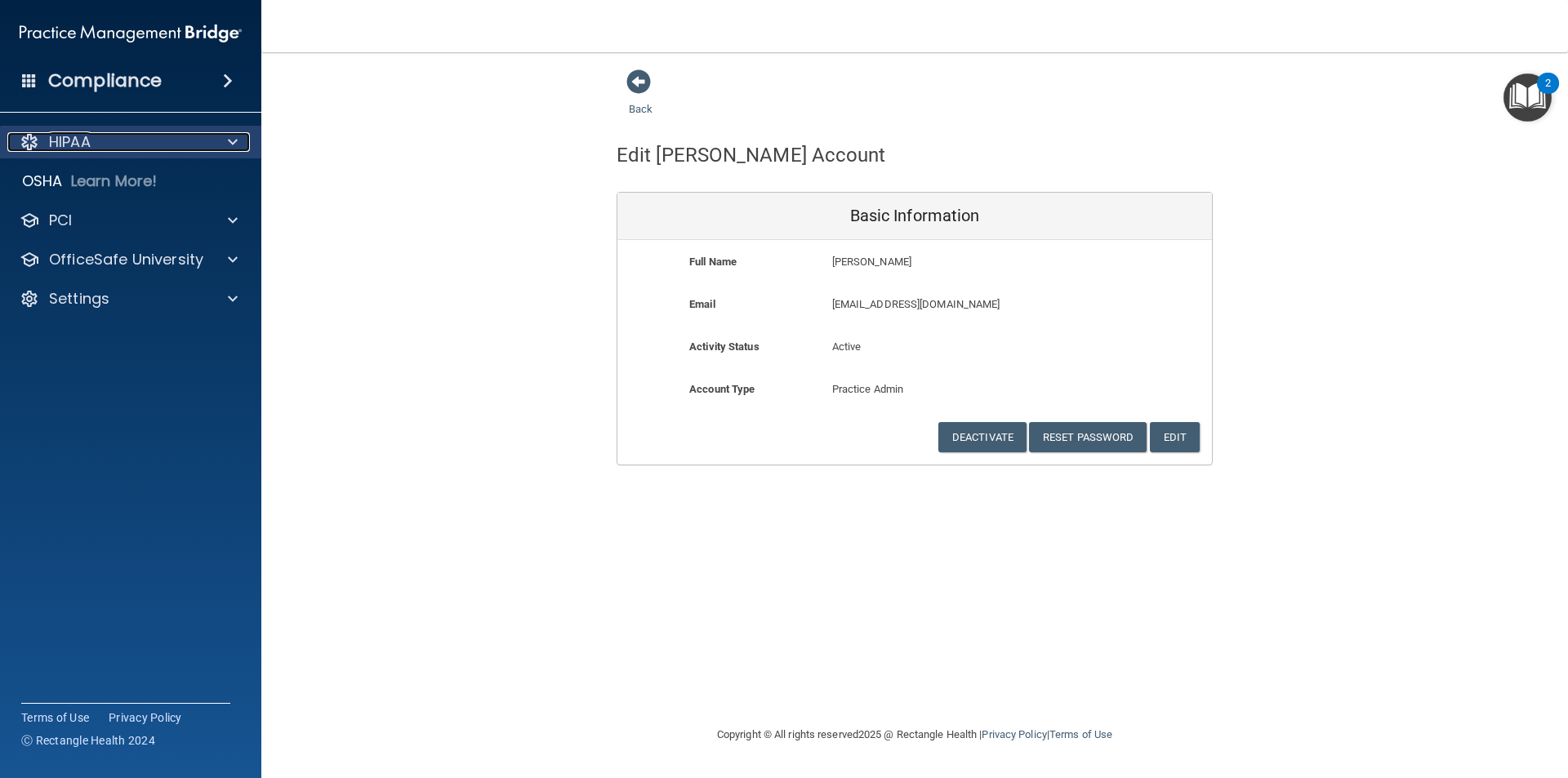
click at [81, 140] on p "HIPAA" at bounding box center [70, 142] width 42 height 20
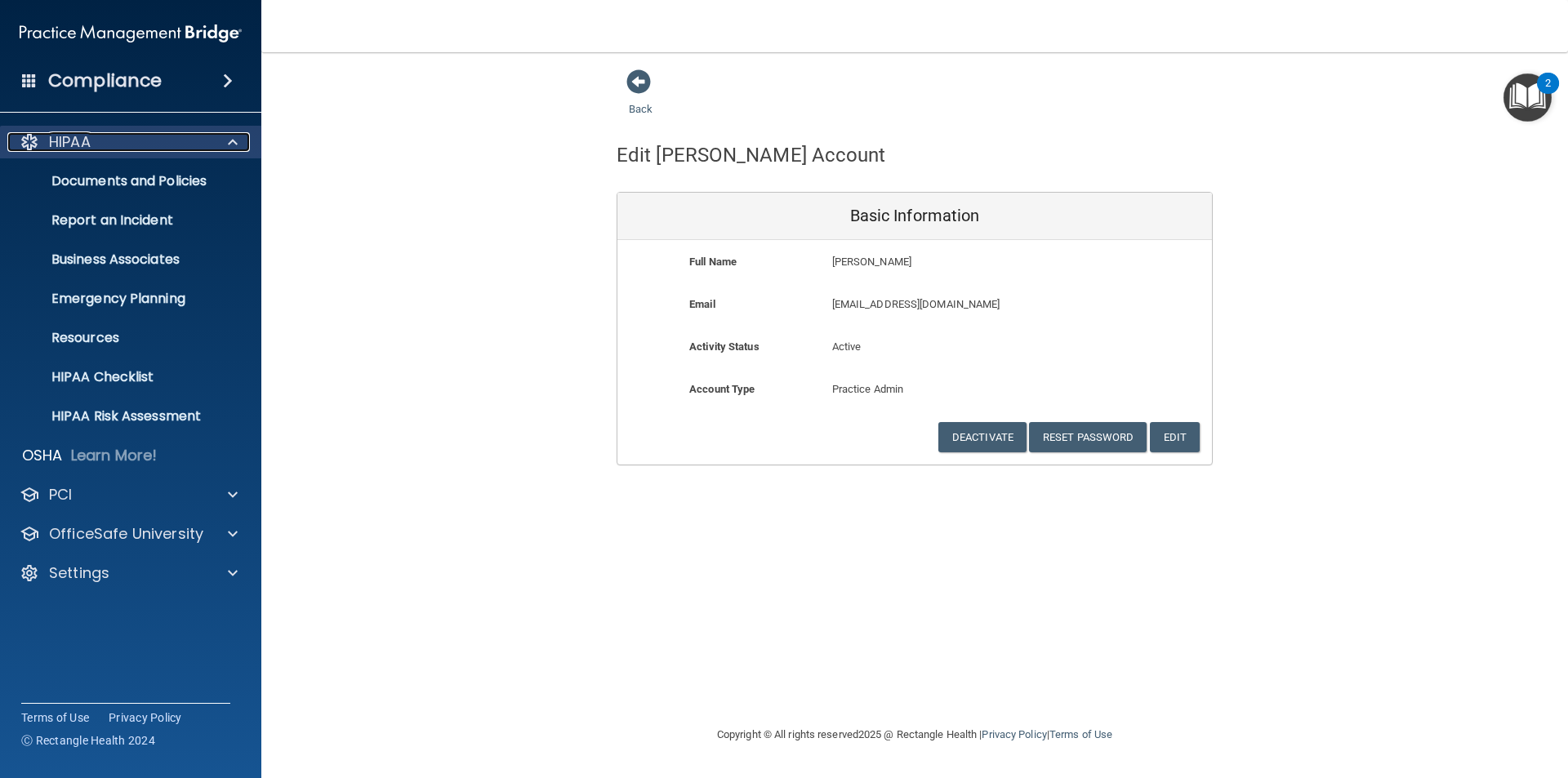
click at [97, 145] on div "HIPAA" at bounding box center [109, 142] width 202 height 20
